Goal: Task Accomplishment & Management: Manage account settings

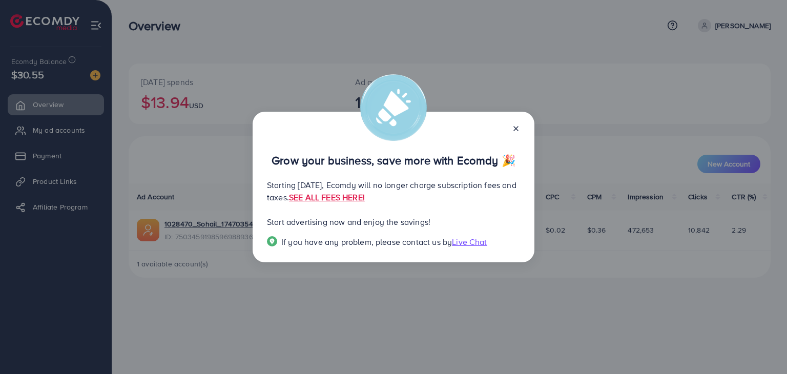
click at [516, 129] on line at bounding box center [516, 129] width 4 height 4
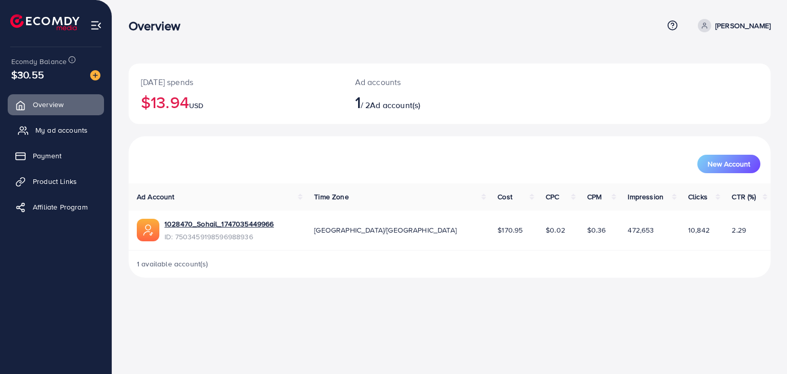
click at [58, 129] on span "My ad accounts" at bounding box center [61, 130] width 52 height 10
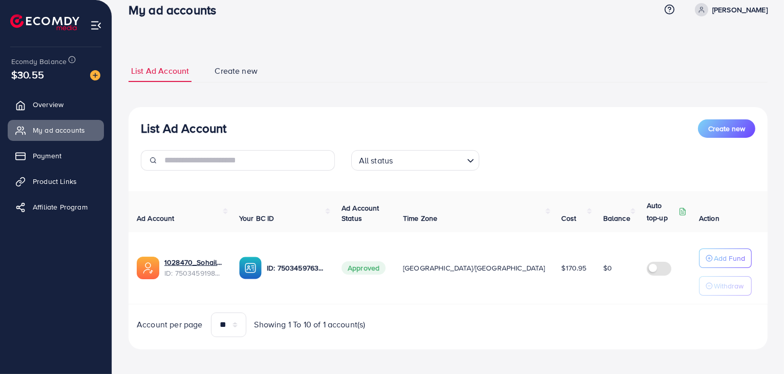
scroll to position [19, 0]
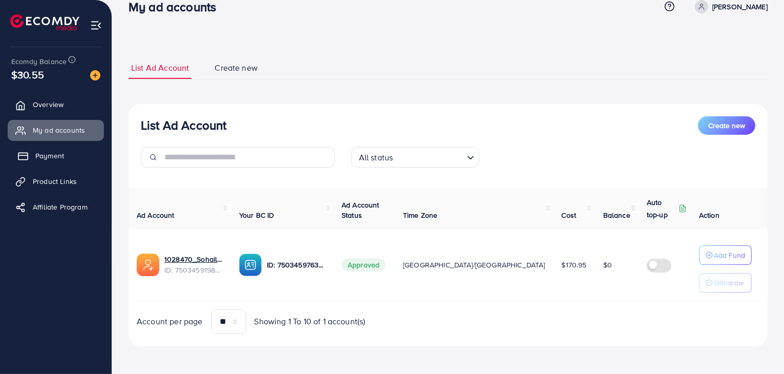
click at [43, 151] on span "Payment" at bounding box center [49, 156] width 29 height 10
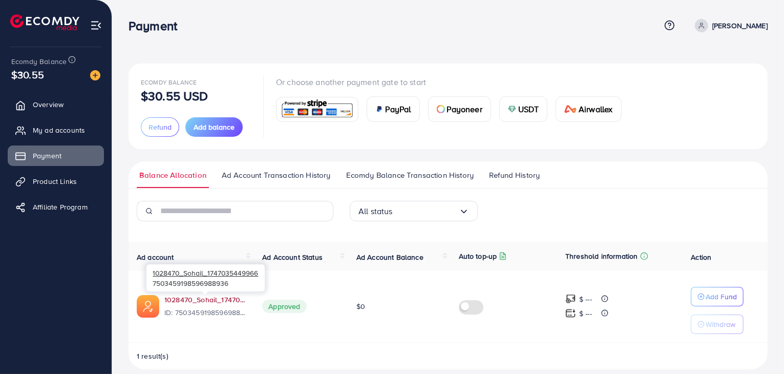
click at [193, 297] on link "1028470_Sohail_1747035449966" at bounding box center [204, 300] width 81 height 10
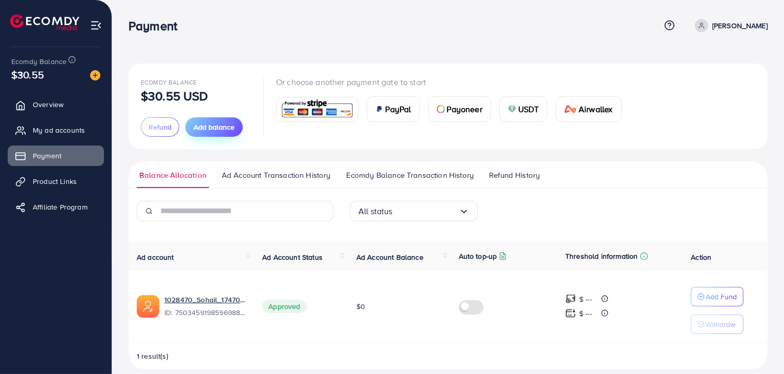
click at [215, 127] on span "Add balance" at bounding box center [214, 127] width 41 height 10
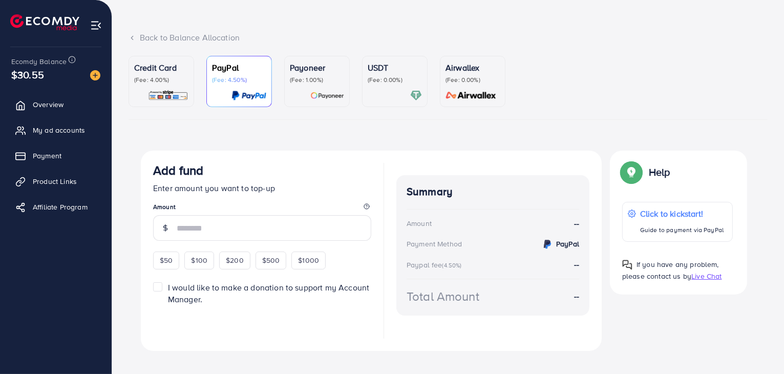
scroll to position [57, 0]
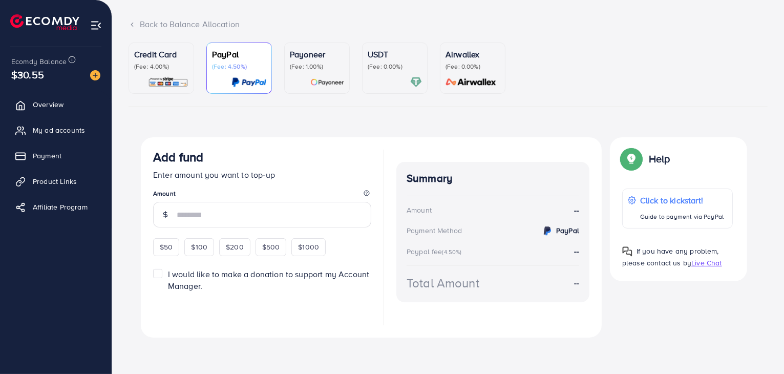
click at [283, 62] on ul "Credit Card (Fee: 4.00%) PayPal (Fee: 4.50%) Payoneer (Fee: 1.00%) USDT (Fee: 0…" at bounding box center [448, 75] width 639 height 64
click at [164, 60] on p "Credit Card" at bounding box center [161, 54] width 54 height 12
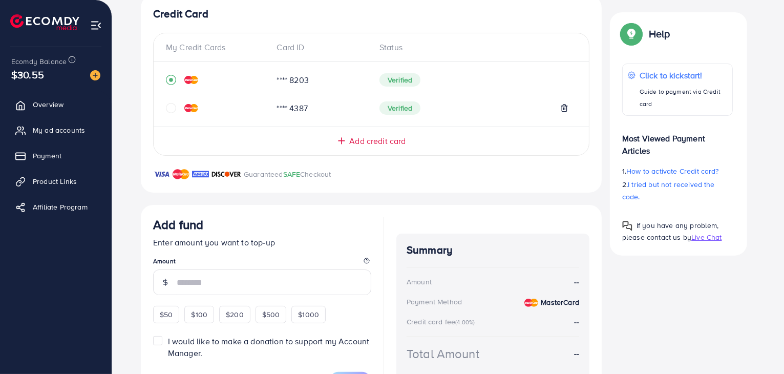
scroll to position [251, 0]
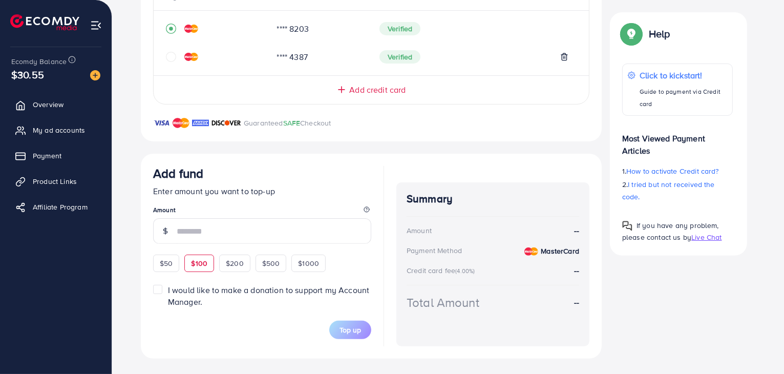
click at [193, 263] on span "$100" at bounding box center [199, 263] width 16 height 10
type input "***"
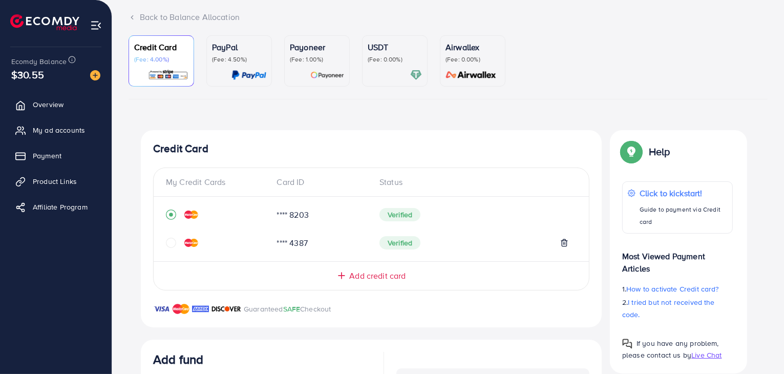
scroll to position [64, 0]
click at [243, 68] on div "PayPal (Fee: 4.50%)" at bounding box center [239, 61] width 54 height 40
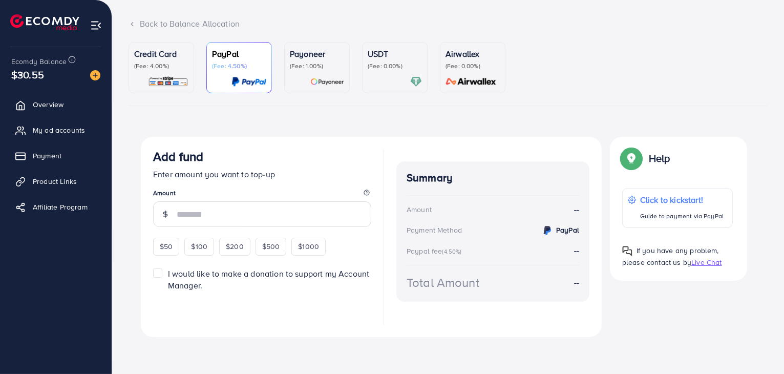
scroll to position [57, 0]
click at [213, 251] on div "$100" at bounding box center [199, 246] width 30 height 17
type input "***"
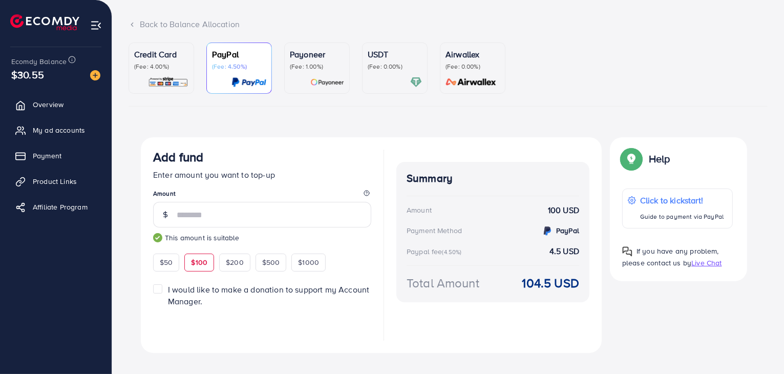
click at [293, 68] on p "(Fee: 1.00%)" at bounding box center [317, 66] width 54 height 8
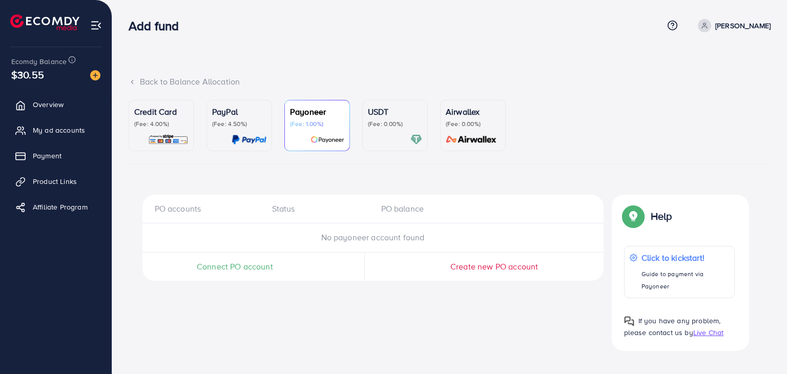
click at [364, 124] on link "USDT (Fee: 0.00%)" at bounding box center [395, 125] width 66 height 51
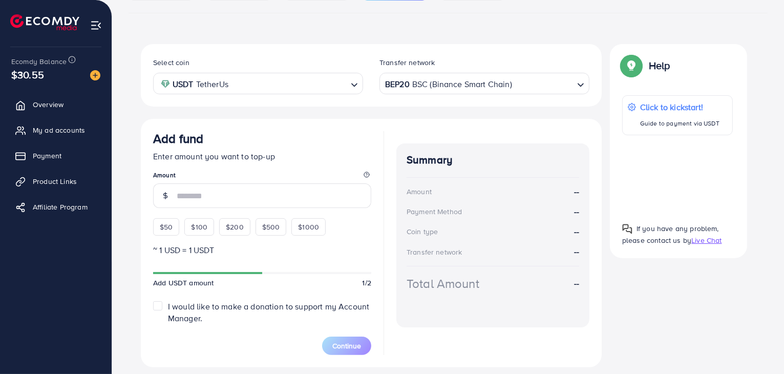
scroll to position [151, 0]
click at [197, 228] on span "$100" at bounding box center [199, 226] width 16 height 10
type input "***"
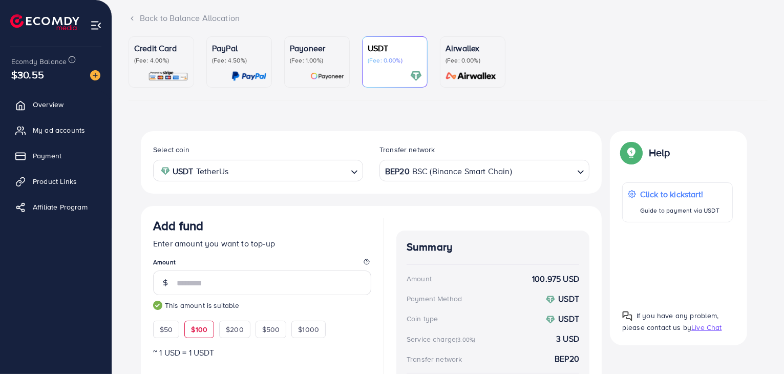
scroll to position [63, 0]
click at [441, 80] on link "Airwallex (Fee: 0.00%)" at bounding box center [473, 62] width 66 height 51
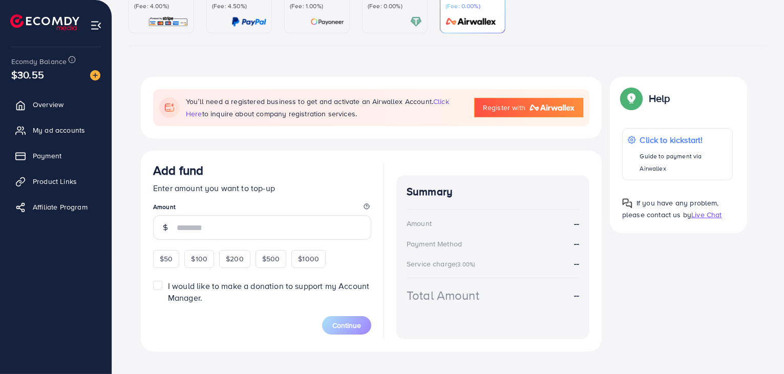
scroll to position [144, 0]
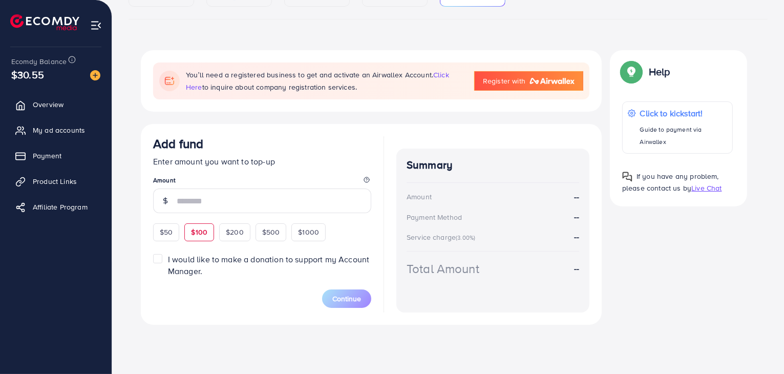
click at [206, 234] on span "$100" at bounding box center [199, 232] width 16 height 10
type input "***"
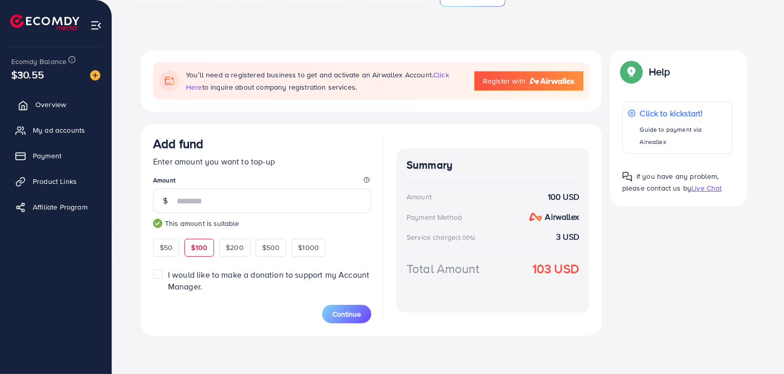
click at [53, 107] on span "Overview" at bounding box center [50, 104] width 31 height 10
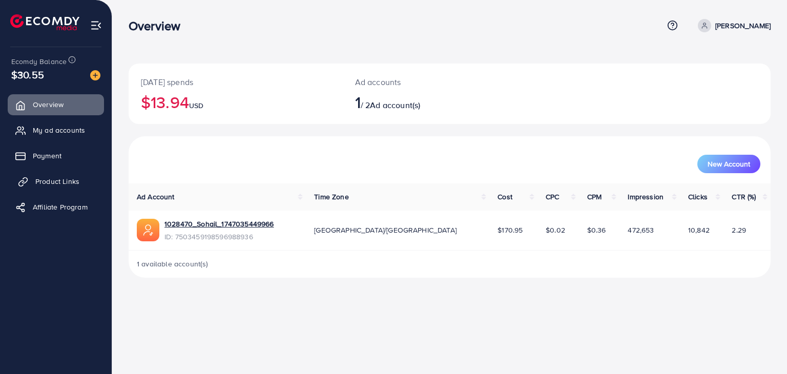
click at [53, 177] on span "Product Links" at bounding box center [57, 181] width 44 height 10
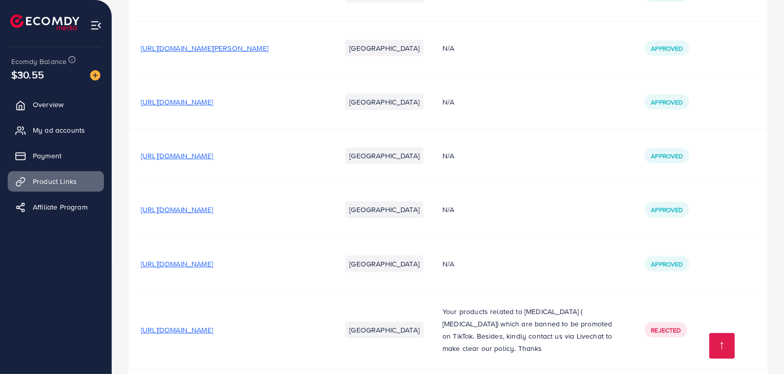
scroll to position [742, 0]
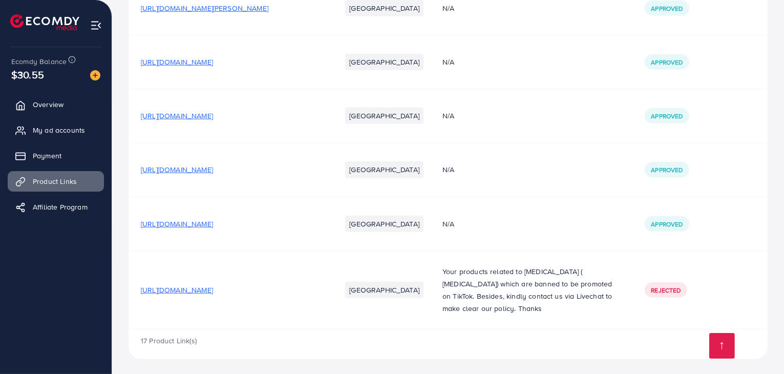
drag, startPoint x: 137, startPoint y: 169, endPoint x: 318, endPoint y: 170, distance: 180.8
click at [318, 170] on td "[URL][DOMAIN_NAME]" at bounding box center [229, 170] width 200 height 54
copy span "[URL][DOMAIN_NAME]"
click at [143, 175] on td "[URL][DOMAIN_NAME]" at bounding box center [229, 170] width 200 height 54
drag, startPoint x: 135, startPoint y: 177, endPoint x: 187, endPoint y: 178, distance: 51.8
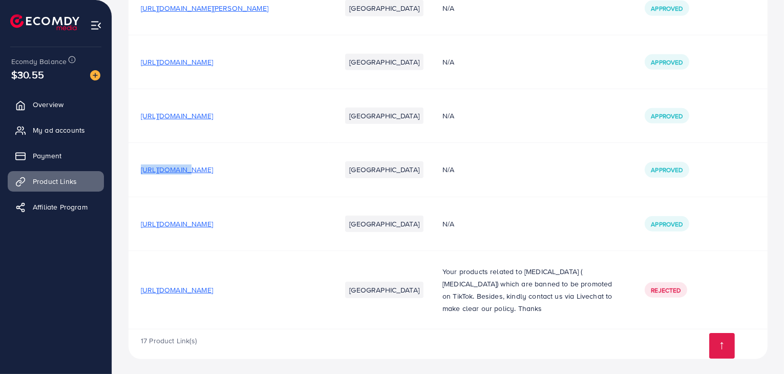
click at [187, 178] on td "[URL][DOMAIN_NAME]" at bounding box center [229, 170] width 200 height 54
click at [182, 171] on span "[URL][DOMAIN_NAME]" at bounding box center [177, 169] width 72 height 10
click at [135, 221] on td "[URL][DOMAIN_NAME]" at bounding box center [229, 224] width 200 height 54
drag, startPoint x: 298, startPoint y: 220, endPoint x: 134, endPoint y: 224, distance: 164.0
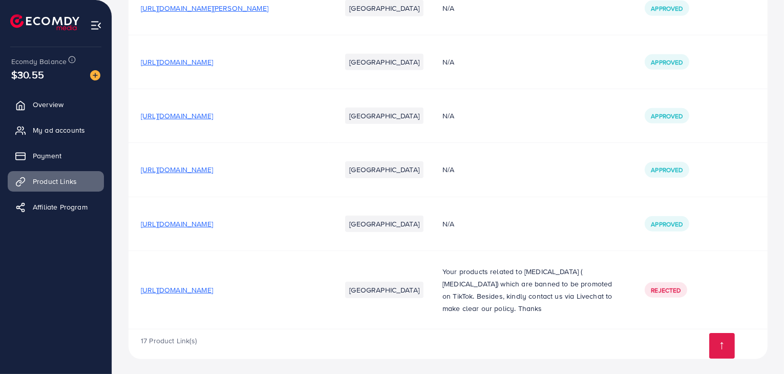
click at [134, 224] on td "[URL][DOMAIN_NAME]" at bounding box center [229, 224] width 200 height 54
copy span "[URL][DOMAIN_NAME]"
click at [134, 224] on td "[URL][DOMAIN_NAME]" at bounding box center [229, 224] width 200 height 54
drag, startPoint x: 310, startPoint y: 225, endPoint x: 135, endPoint y: 228, distance: 175.2
click at [135, 228] on td "[URL][DOMAIN_NAME]" at bounding box center [229, 224] width 200 height 54
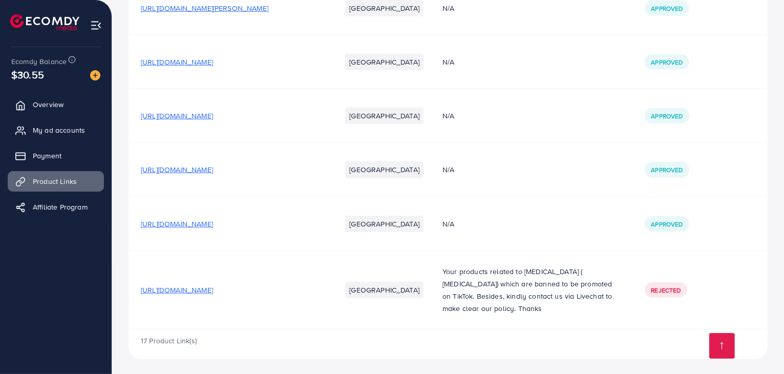
copy span "[URL][DOMAIN_NAME]"
click at [61, 132] on span "My ad accounts" at bounding box center [61, 130] width 52 height 10
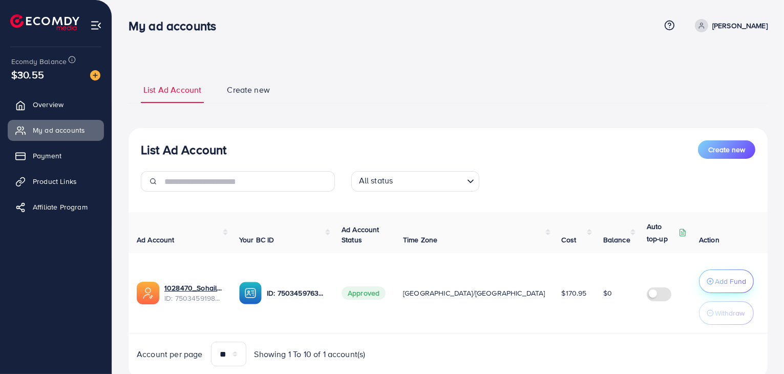
click at [727, 283] on p "Add Fund" at bounding box center [730, 281] width 31 height 12
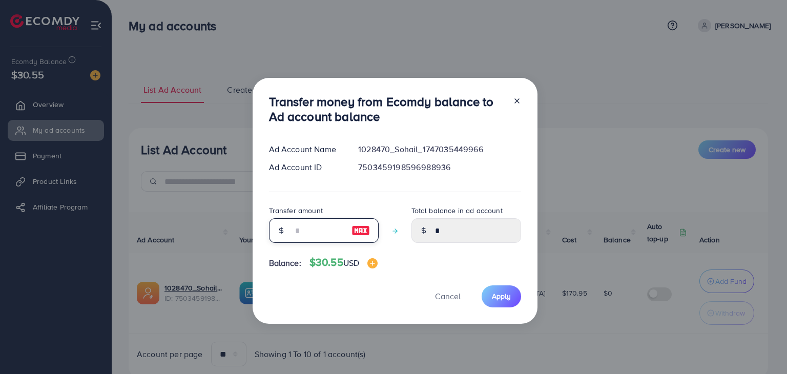
click at [308, 219] on input "number" at bounding box center [318, 230] width 51 height 25
type input "*"
type input "****"
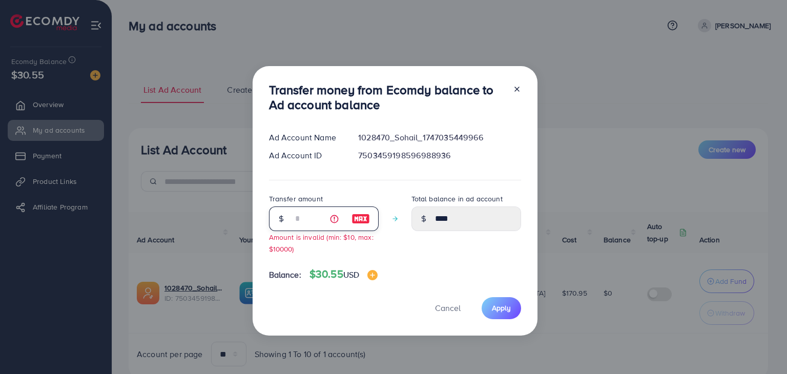
type input "**"
type input "*****"
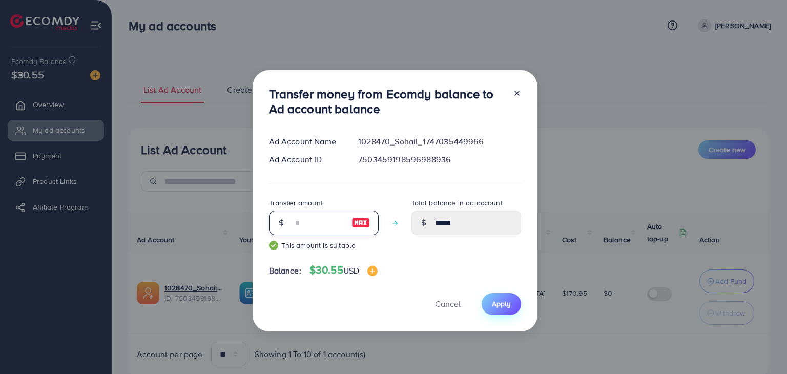
type input "**"
click at [500, 303] on span "Apply" at bounding box center [501, 304] width 19 height 10
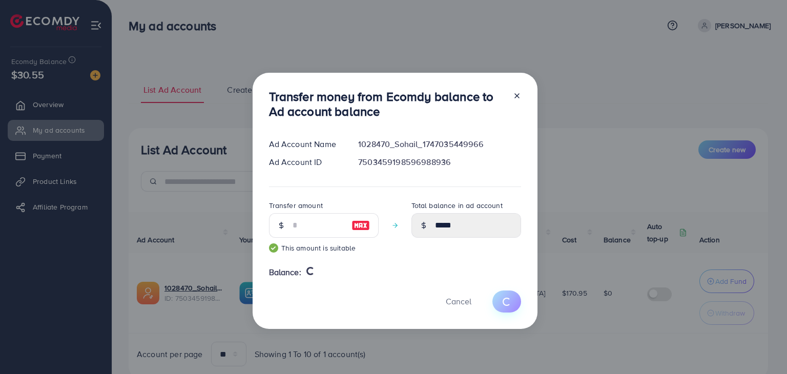
type input "*"
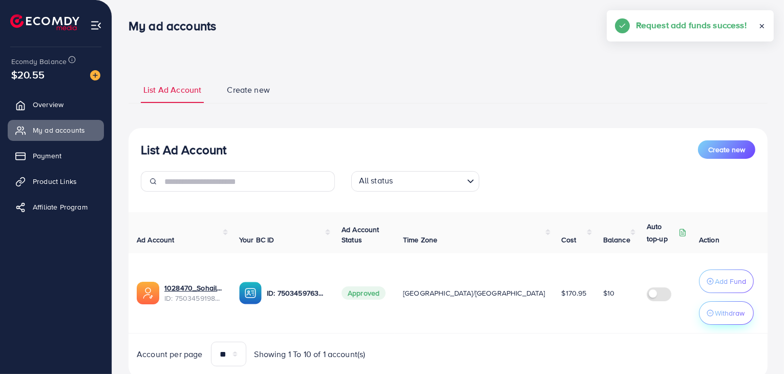
click at [723, 308] on p "Withdraw" at bounding box center [730, 313] width 30 height 12
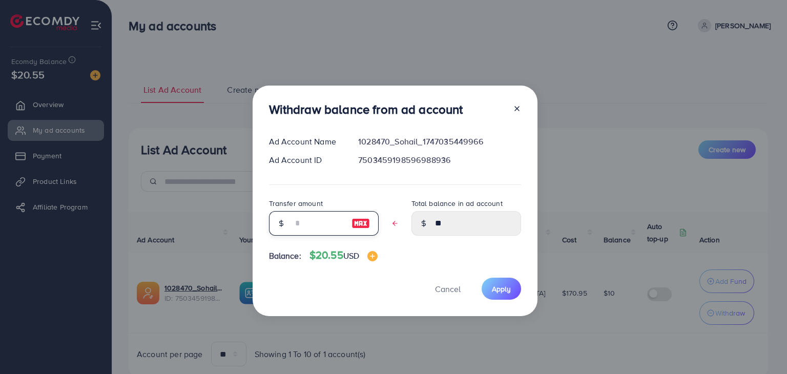
click at [307, 231] on input "text" at bounding box center [318, 223] width 51 height 25
type input "*"
type input "****"
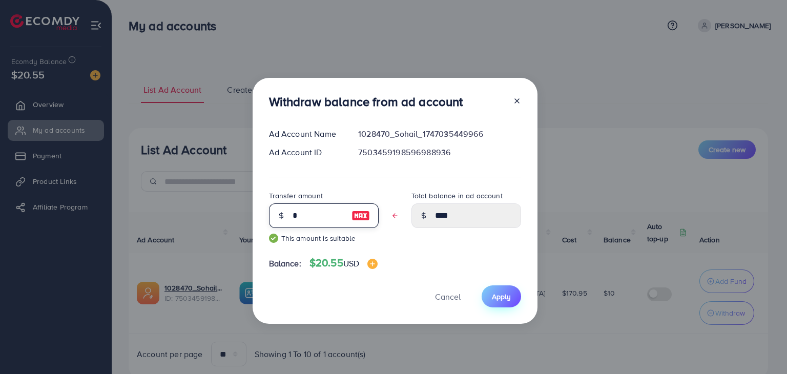
type input "*"
click at [510, 292] on button "Apply" at bounding box center [501, 296] width 39 height 22
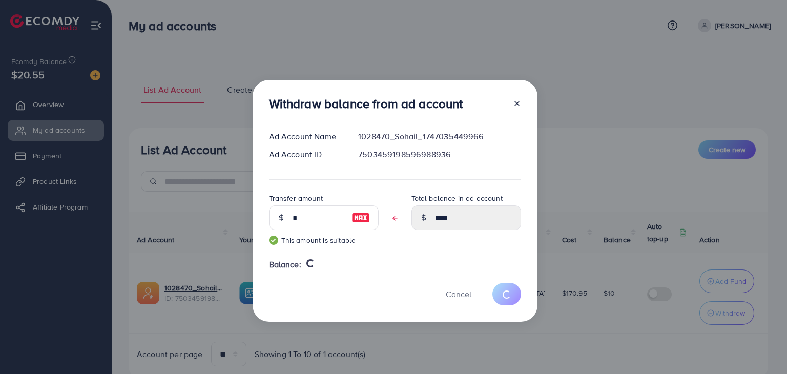
type input "**"
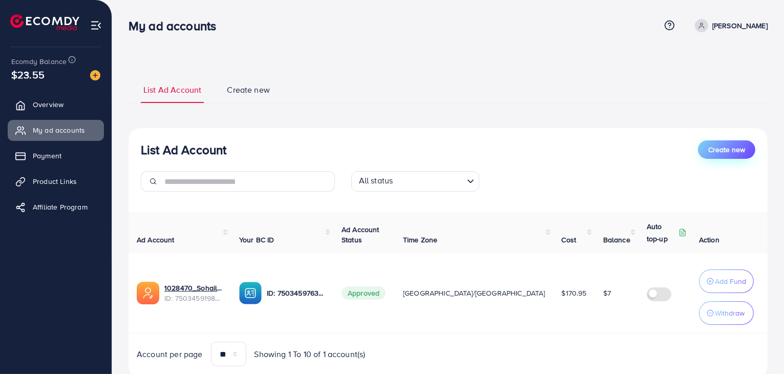
click at [721, 150] on span "Create new" at bounding box center [726, 149] width 37 height 10
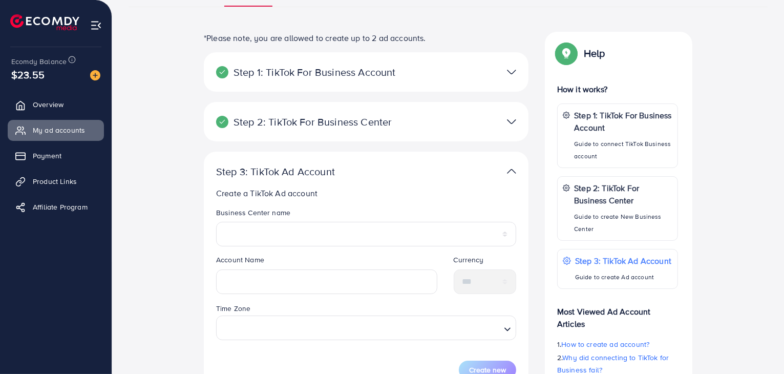
scroll to position [100, 0]
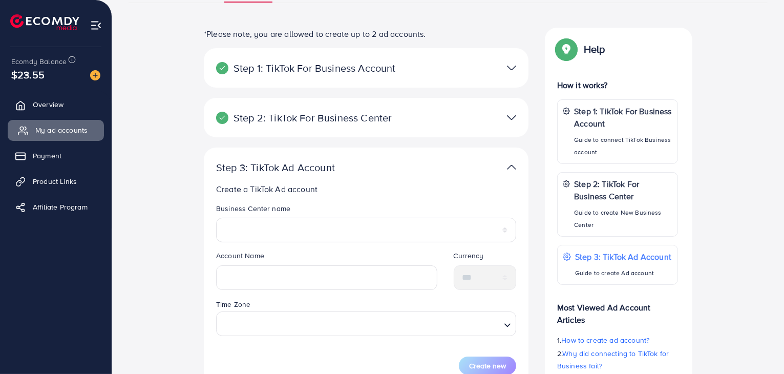
click at [45, 129] on span "My ad accounts" at bounding box center [61, 130] width 52 height 10
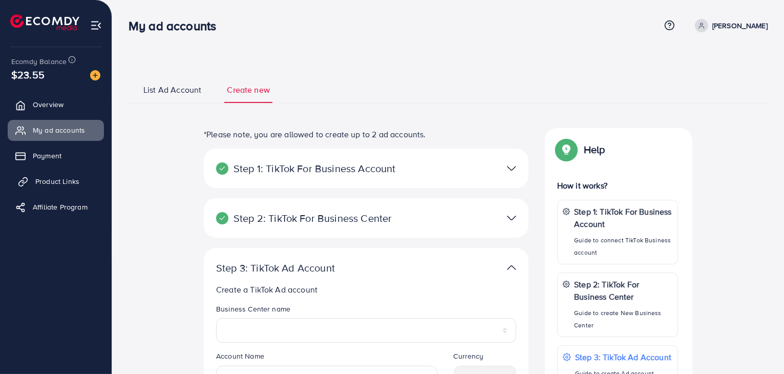
click at [38, 183] on span "Product Links" at bounding box center [57, 181] width 44 height 10
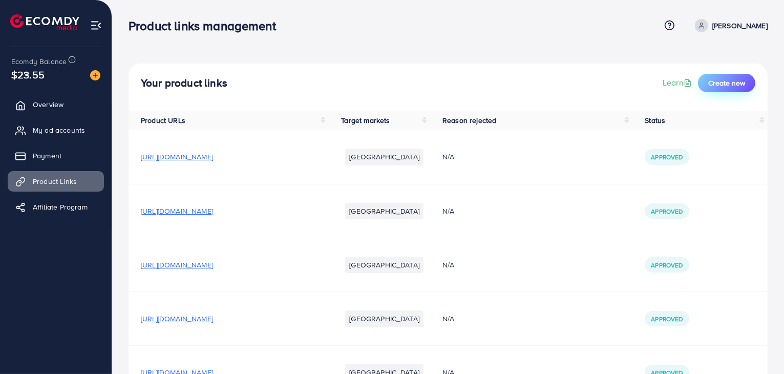
click at [713, 85] on span "Create new" at bounding box center [726, 83] width 37 height 10
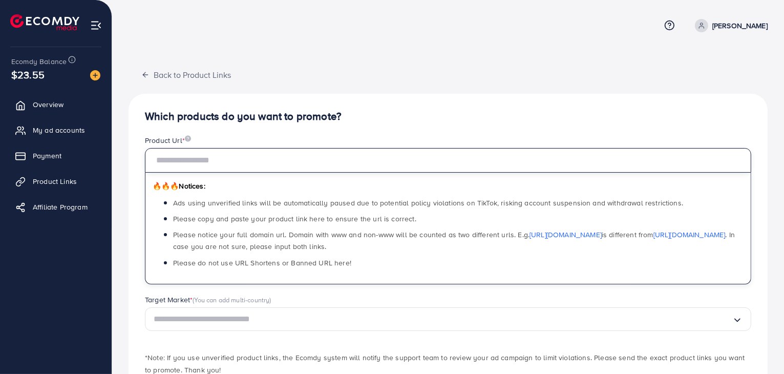
click at [252, 163] on input "text" at bounding box center [448, 160] width 607 height 25
paste input "**********"
type input "**********"
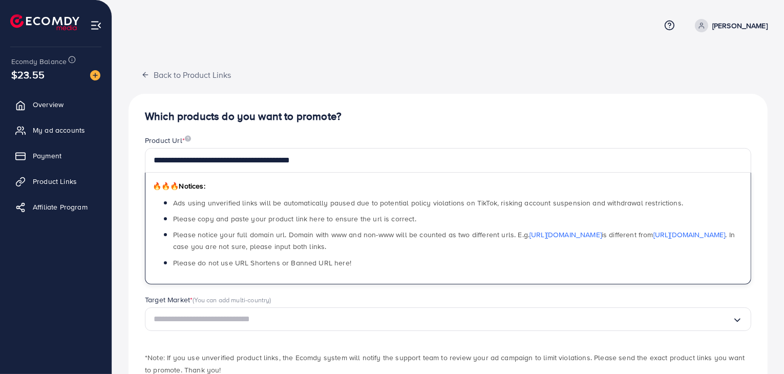
click at [348, 140] on div "Product Url *" at bounding box center [448, 141] width 607 height 13
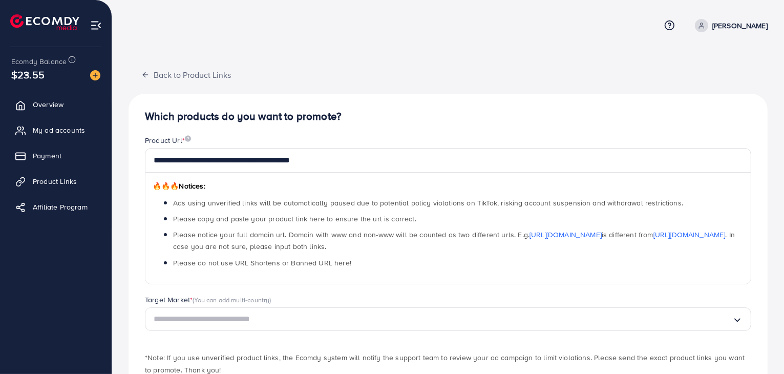
scroll to position [65, 0]
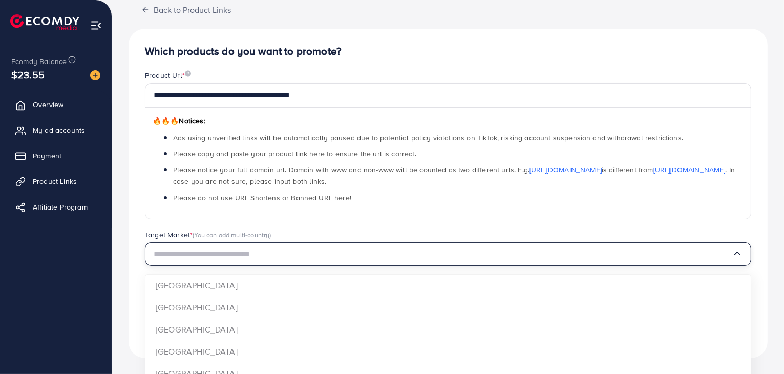
click at [227, 259] on input "Search for option" at bounding box center [443, 254] width 579 height 16
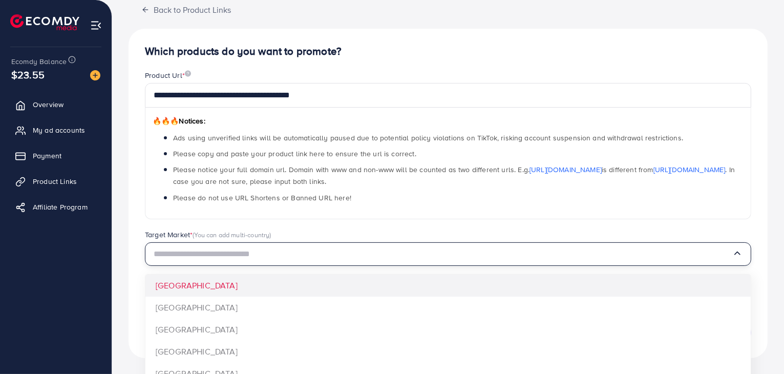
click at [175, 246] on input "Search for option" at bounding box center [443, 254] width 579 height 16
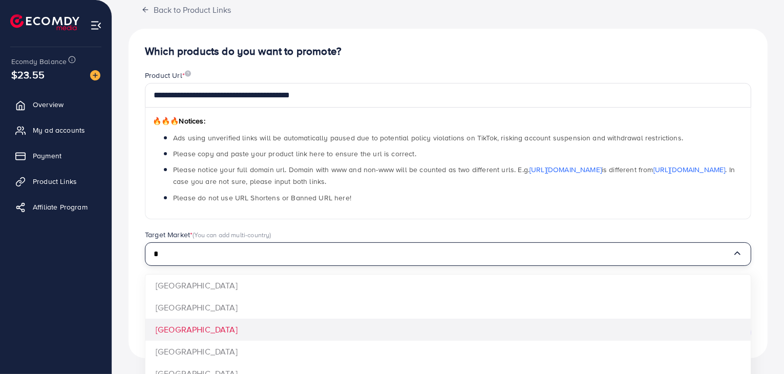
type input "*"
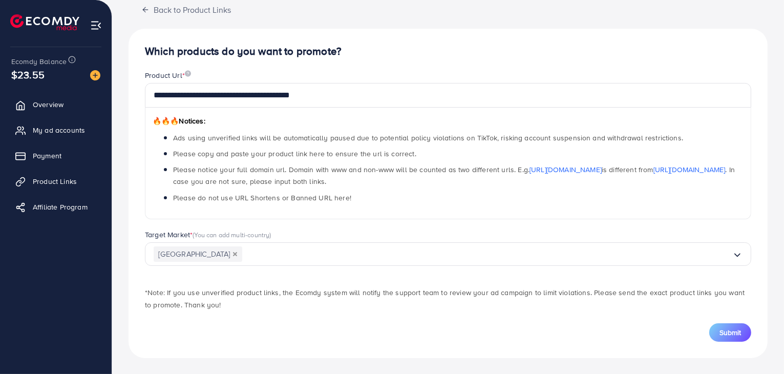
scroll to position [65, 0]
click at [728, 332] on span "Submit" at bounding box center [731, 333] width 22 height 10
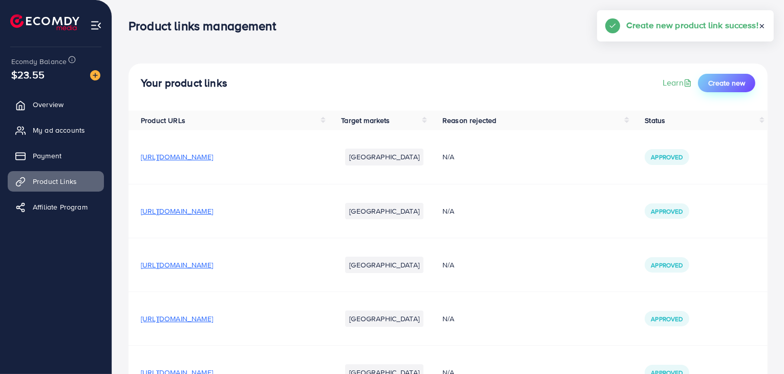
click at [743, 85] on span "Create new" at bounding box center [726, 83] width 37 height 10
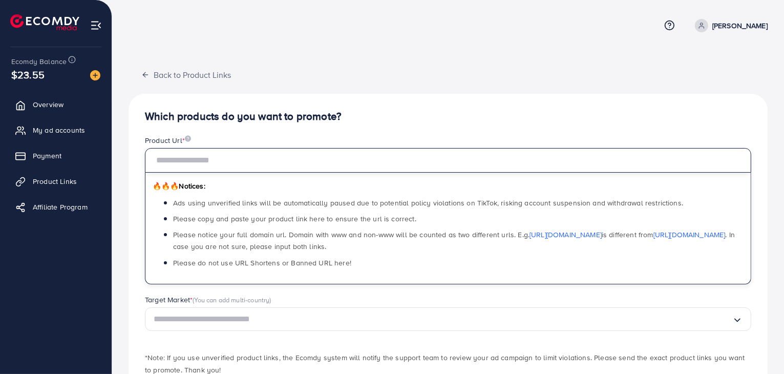
click at [343, 155] on input "text" at bounding box center [448, 160] width 607 height 25
paste input "**********"
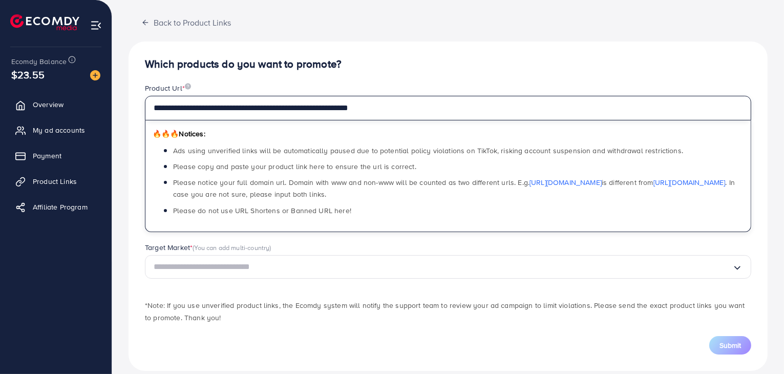
scroll to position [65, 0]
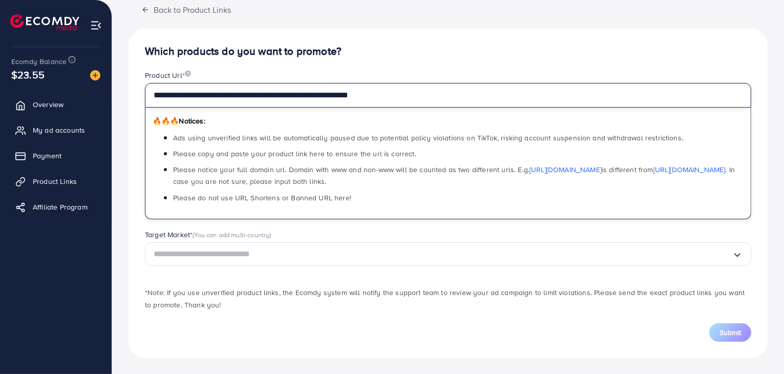
type input "**********"
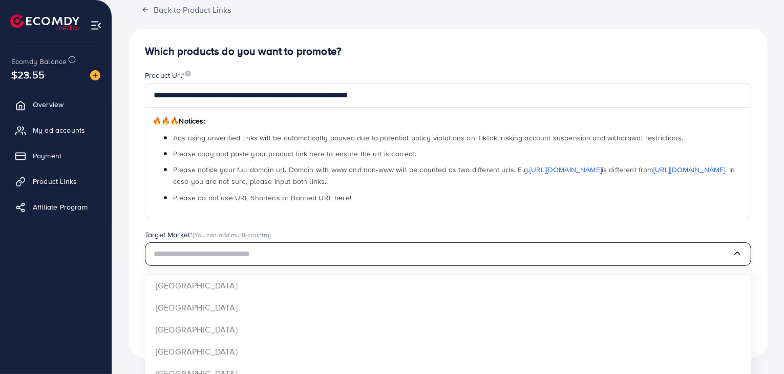
click at [281, 259] on input "Search for option" at bounding box center [443, 254] width 579 height 16
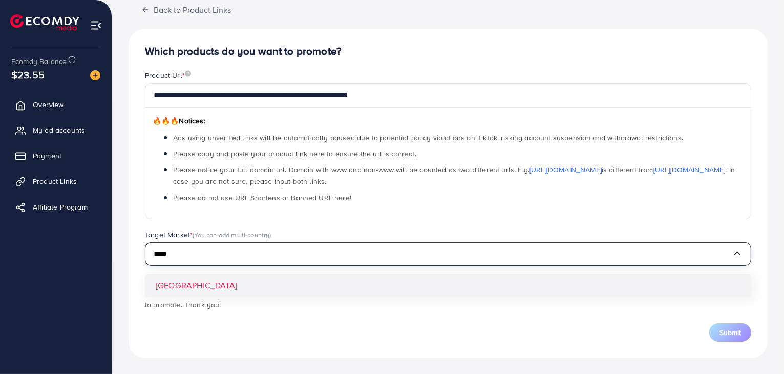
type input "****"
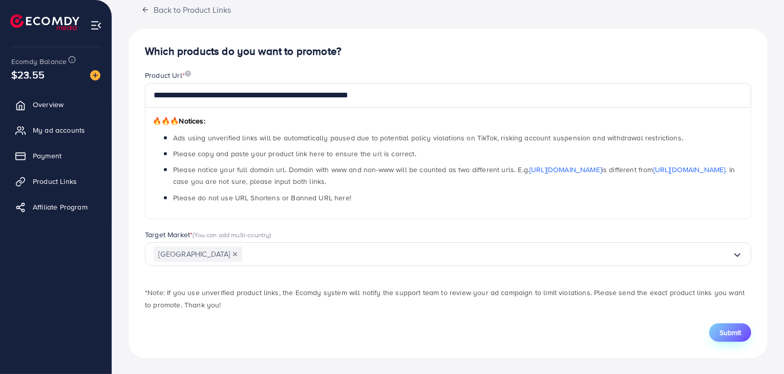
click at [722, 333] on span "Submit" at bounding box center [731, 332] width 22 height 10
